Goal: Information Seeking & Learning: Learn about a topic

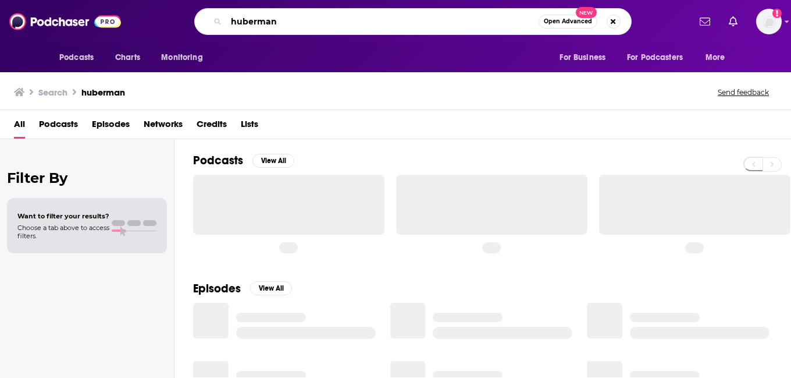
click at [299, 22] on input "huberman" at bounding box center [382, 21] width 312 height 19
paste input "Money Rehab with [PERSON_NAME]"
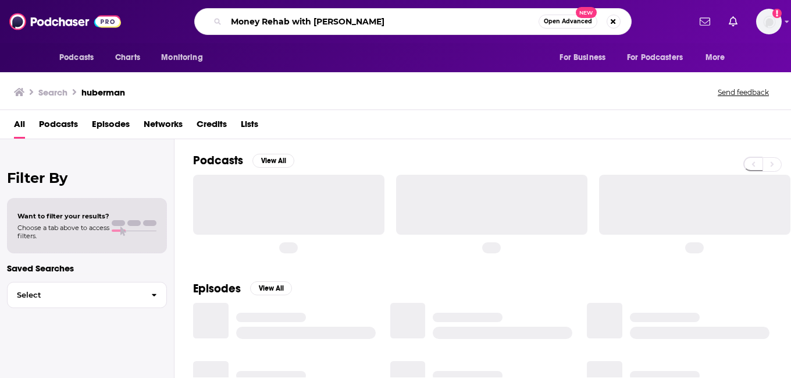
type input "Money Rehab with [PERSON_NAME]"
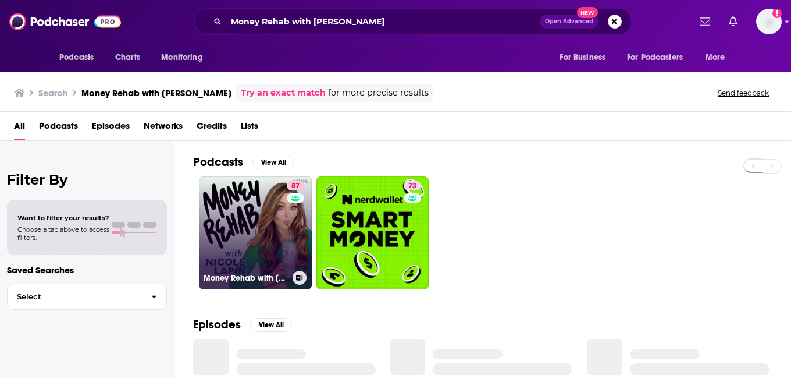
click at [263, 203] on link "87 Money Rehab with [PERSON_NAME]" at bounding box center [255, 232] width 113 height 113
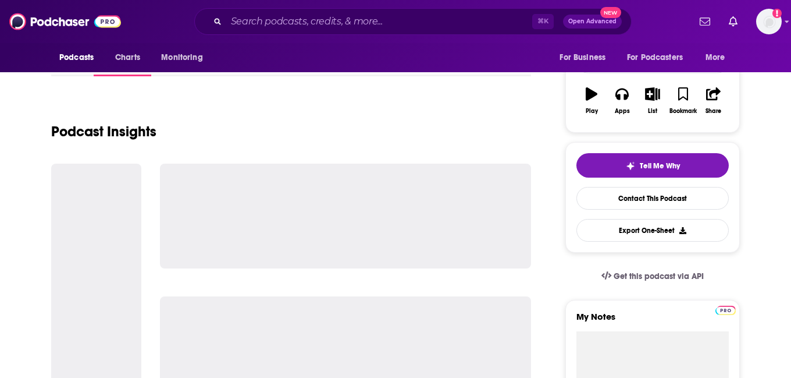
scroll to position [175, 0]
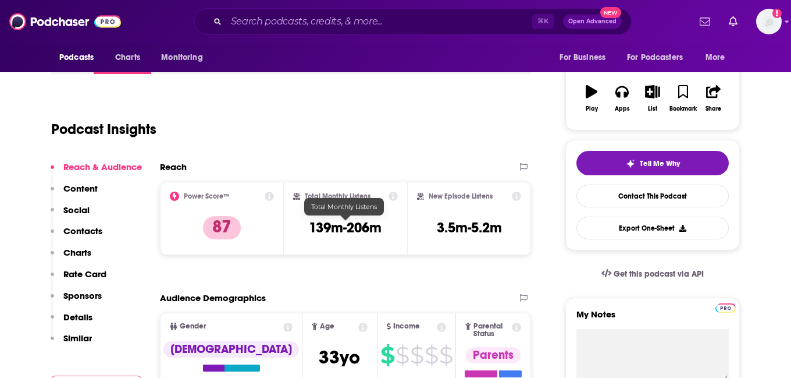
click at [337, 228] on h3 "139m-206m" at bounding box center [345, 227] width 73 height 17
copy div "139m-206m"
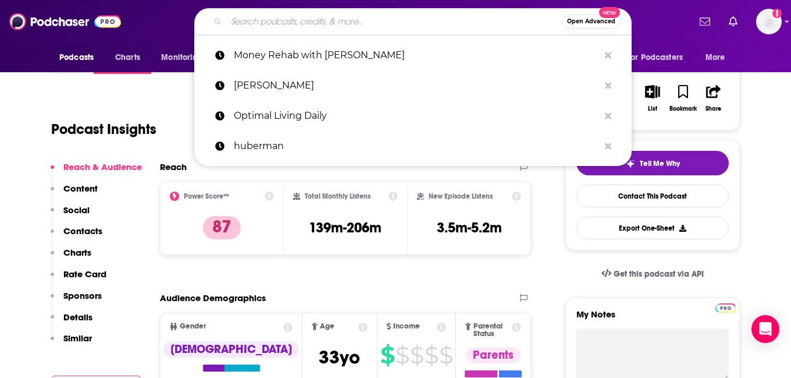
click at [378, 14] on input "Search podcasts, credits, & more..." at bounding box center [394, 21] width 336 height 19
paste input "139m-206m"
type input "139m-206m"
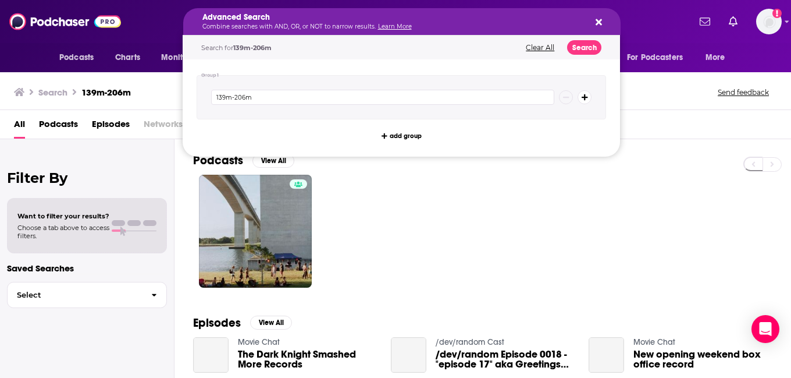
click at [325, 27] on p "Combine searches with AND, OR, or NOT to narrow results. Learn More" at bounding box center [392, 27] width 381 height 6
click at [298, 16] on h5 "Advanced Search" at bounding box center [392, 17] width 381 height 8
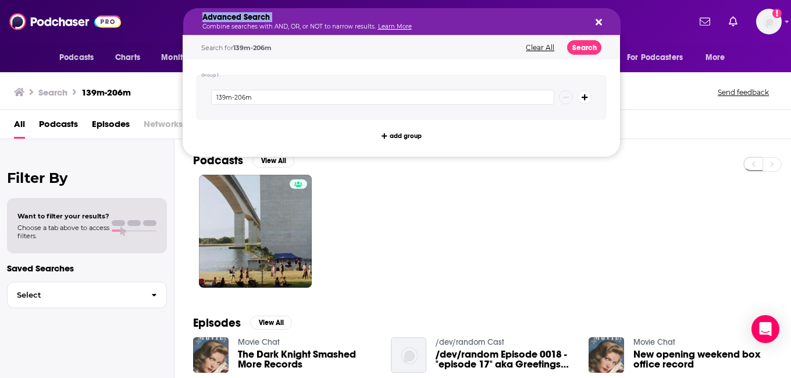
click at [298, 16] on h5 "Advanced Search" at bounding box center [392, 17] width 381 height 8
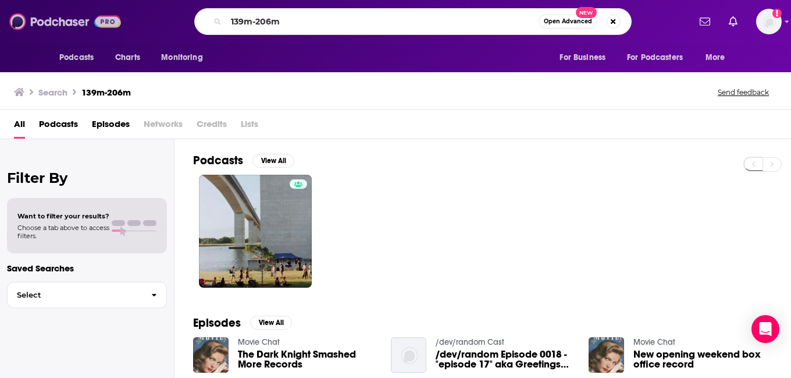
click at [69, 22] on img at bounding box center [65, 21] width 112 height 22
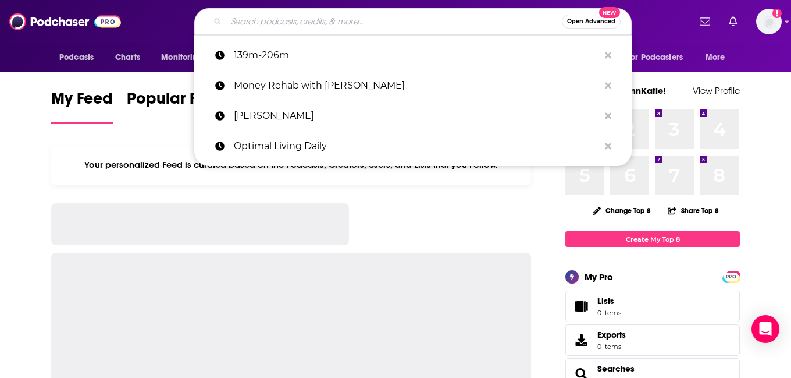
click at [256, 23] on input "Search podcasts, credits, & more..." at bounding box center [394, 21] width 336 height 19
paste input "Your Rich BFF"
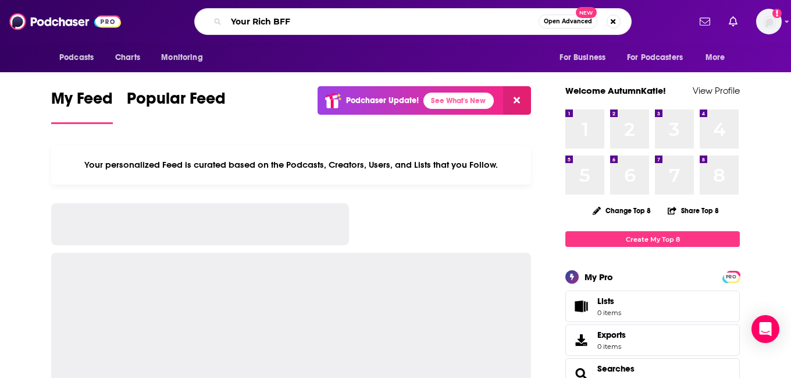
type input "Your Rich BFF"
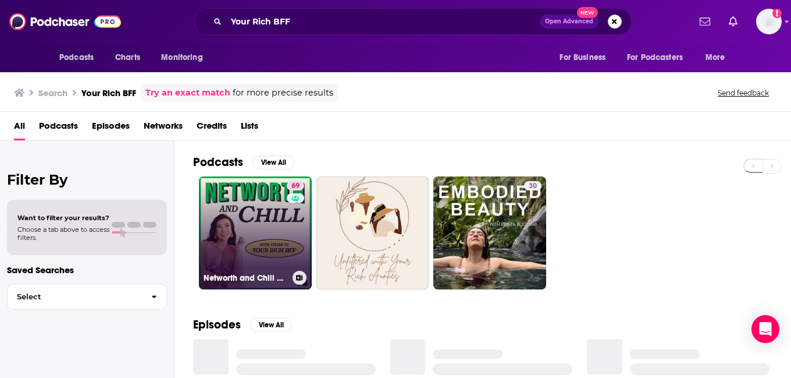
click at [237, 238] on link "69 [PERSON_NAME] and Chill with Your Rich BFF" at bounding box center [255, 232] width 113 height 113
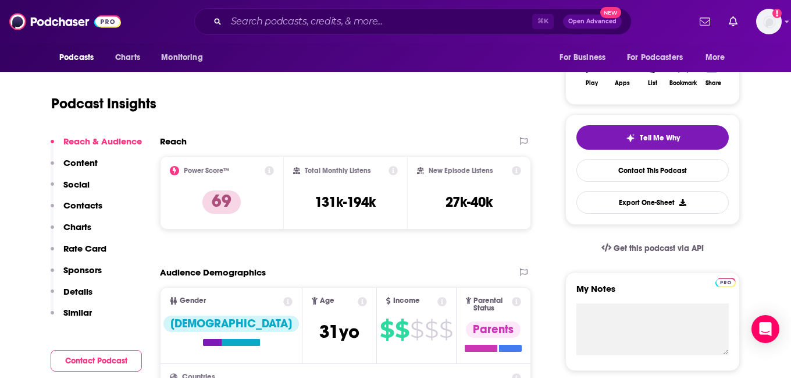
scroll to position [201, 0]
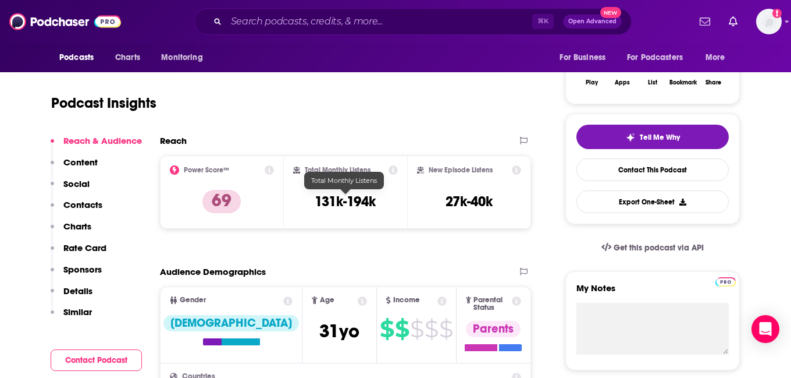
click at [344, 202] on h3 "131k-194k" at bounding box center [345, 201] width 61 height 17
copy div "131k-194k"
click at [367, 20] on input "Search podcasts, credits, & more..." at bounding box center [379, 21] width 306 height 19
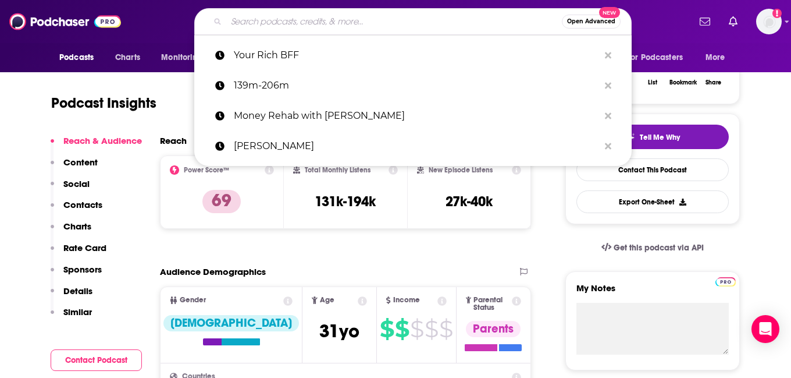
paste input "So Money with [PERSON_NAME]"
type input "So Money with [PERSON_NAME]"
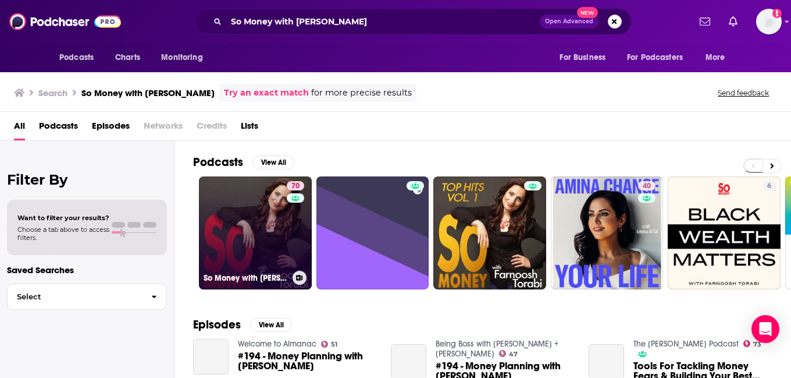
click at [274, 232] on link "70 So Money with [PERSON_NAME]" at bounding box center [255, 232] width 113 height 113
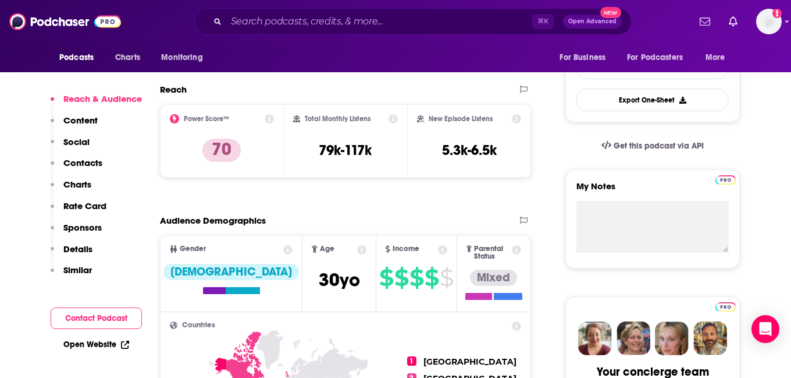
scroll to position [309, 0]
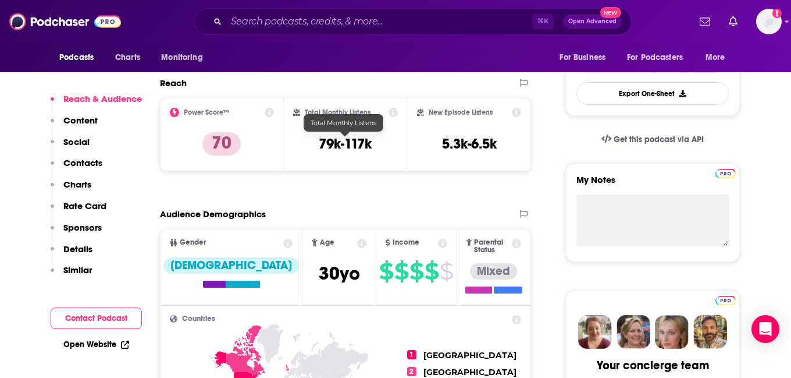
click at [349, 143] on h3 "79k-117k" at bounding box center [345, 143] width 53 height 17
copy div "79k-117k"
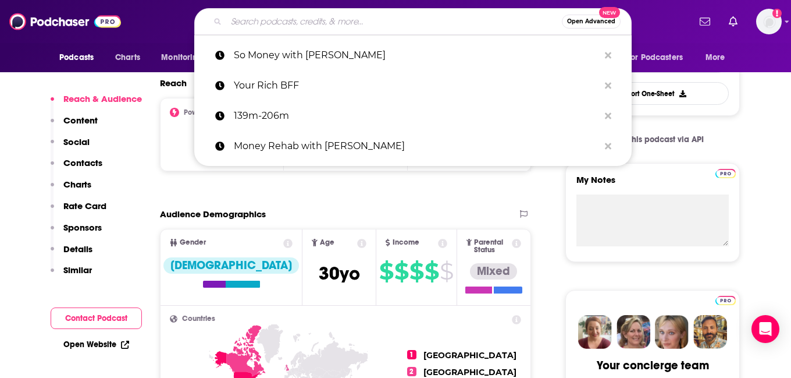
click at [332, 22] on input "Search podcasts, credits, & more..." at bounding box center [394, 21] width 336 height 19
paste input "The Financial Confessions"
type input "The Financial Confessions"
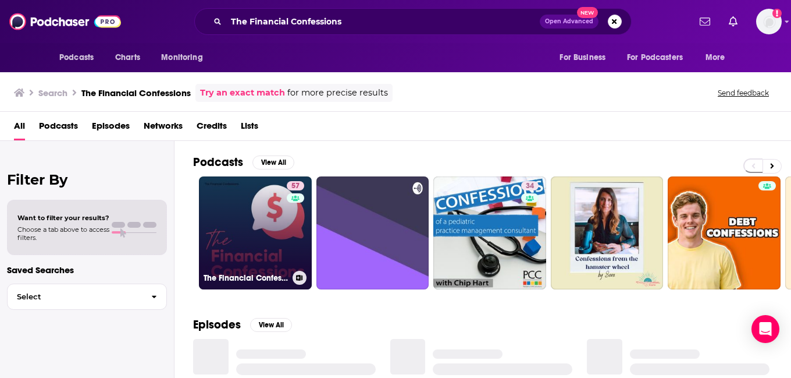
click at [266, 221] on link "57 The Financial Confessions" at bounding box center [255, 232] width 113 height 113
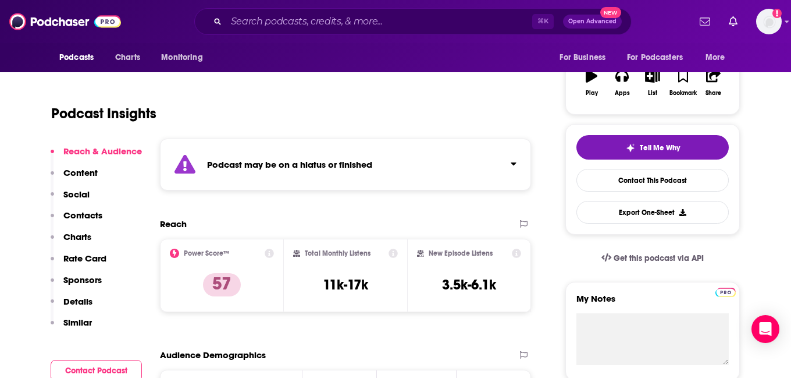
scroll to position [192, 0]
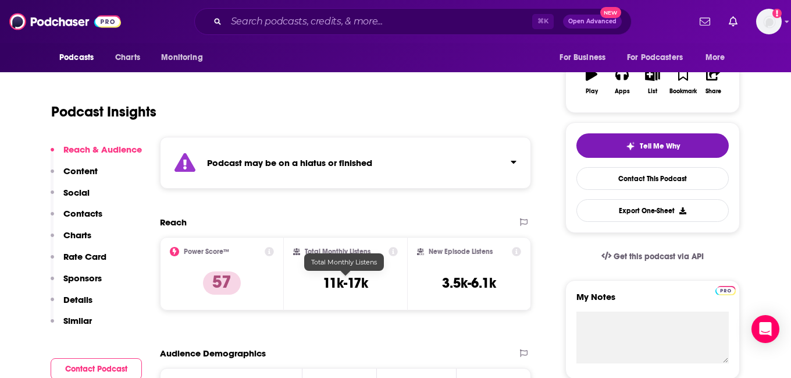
click at [342, 281] on h3 "11k-17k" at bounding box center [345, 282] width 45 height 17
copy div "11k-17k"
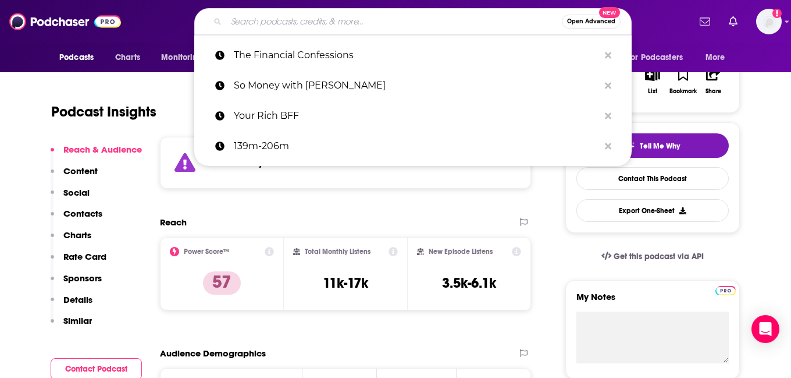
click at [357, 15] on input "Search podcasts, credits, & more..." at bounding box center [394, 21] width 336 height 19
paste input "Rich Habits"
type input "Rich Habits"
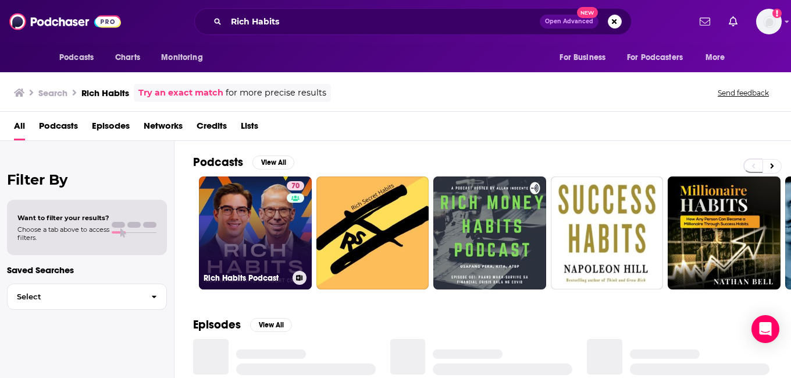
click at [311, 222] on link "70 Rich Habits Podcast" at bounding box center [255, 232] width 113 height 113
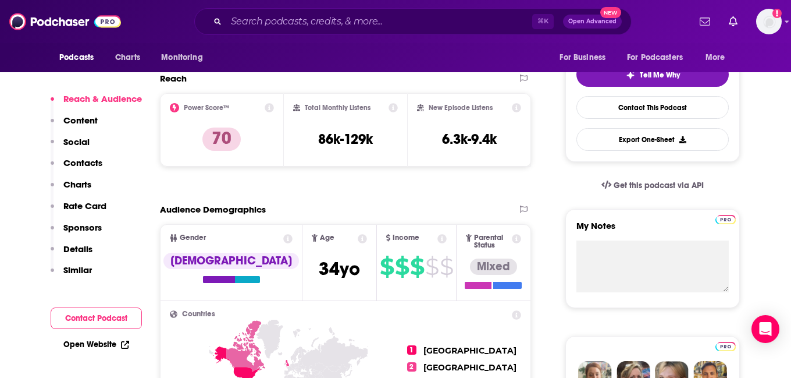
scroll to position [270, 0]
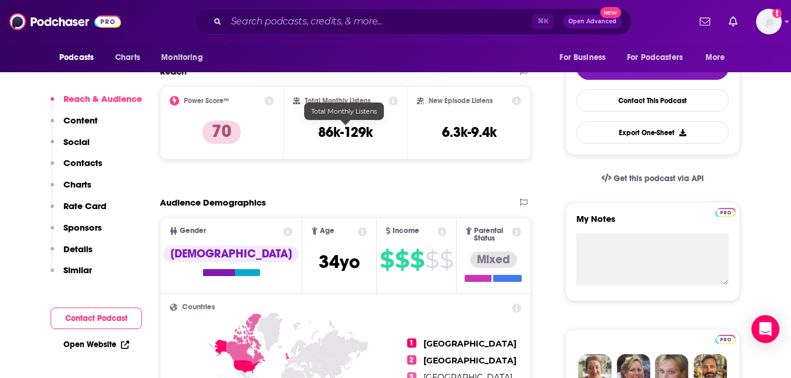
click at [355, 131] on h3 "86k-129k" at bounding box center [345, 131] width 55 height 17
copy h3 "129k"
click at [359, 128] on h3 "86k-129k" at bounding box center [345, 131] width 55 height 17
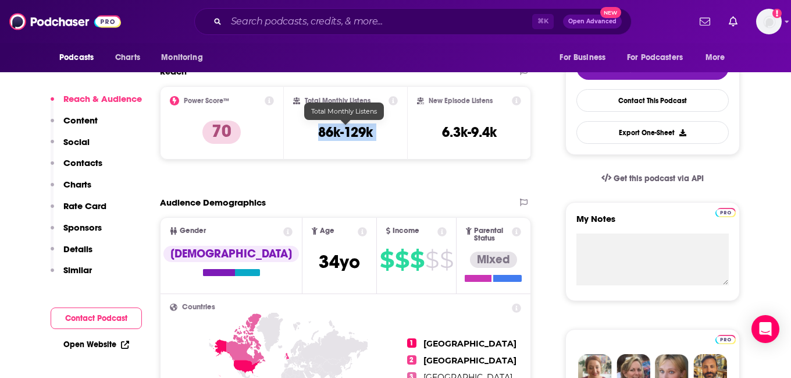
click at [359, 128] on h3 "86k-129k" at bounding box center [345, 131] width 55 height 17
copy div "86k-129k"
